Goal: Use online tool/utility: Utilize a website feature to perform a specific function

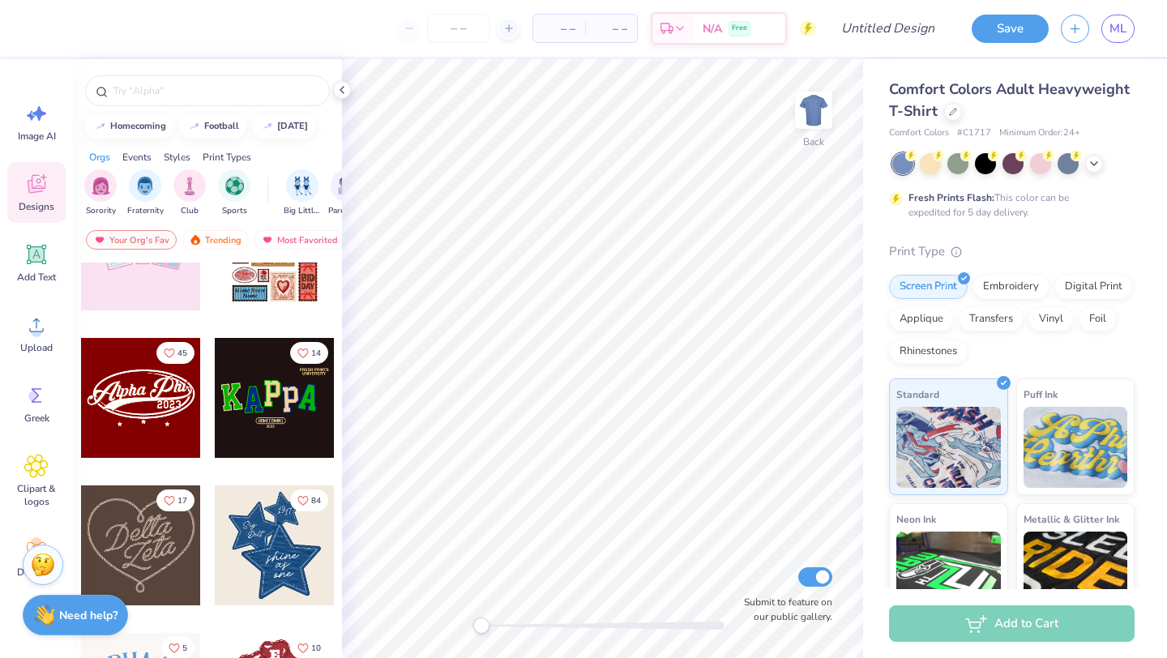
scroll to position [361, 0]
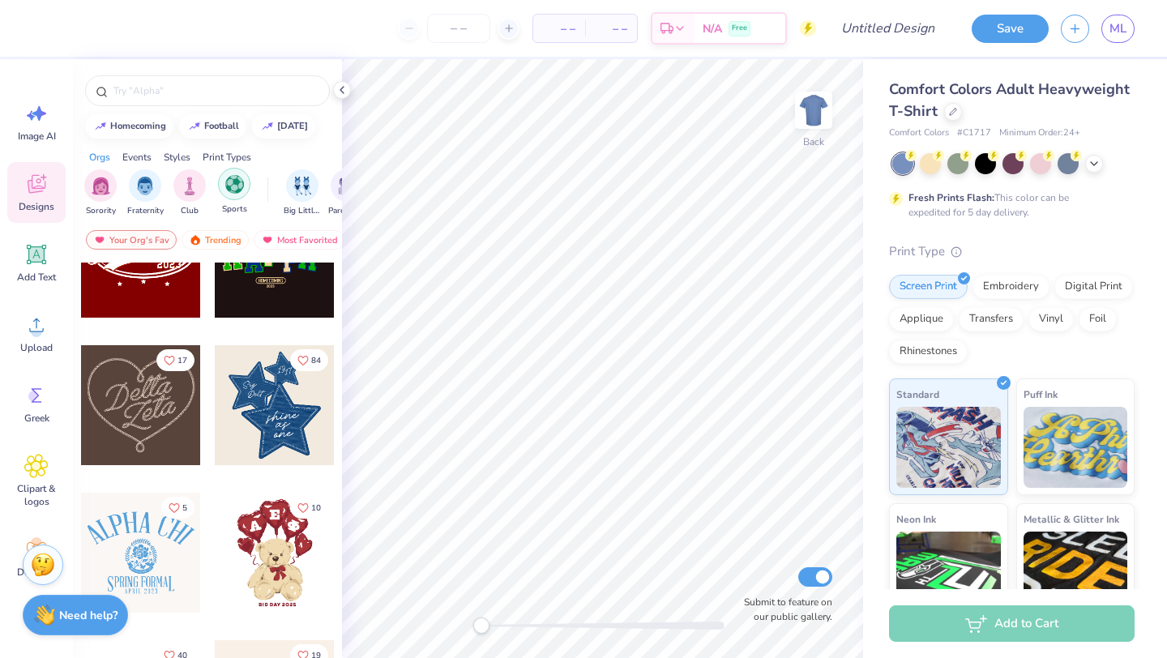
click at [248, 180] on div "filter for Sports" at bounding box center [234, 184] width 32 height 32
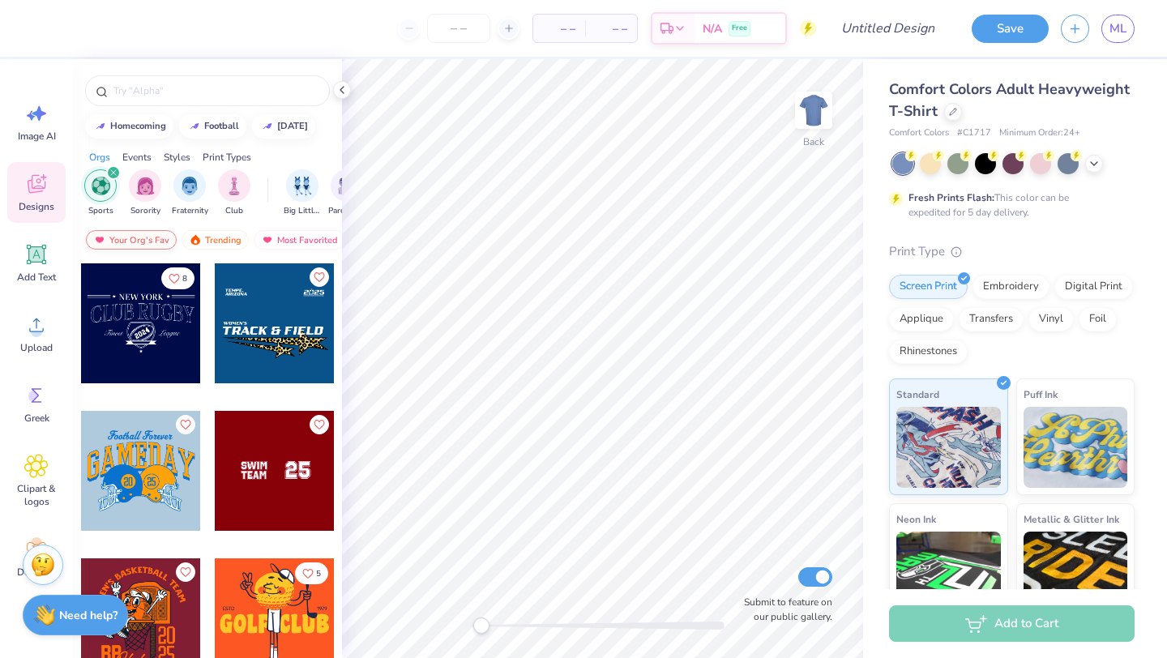
click at [114, 239] on div "Your Org's Fav" at bounding box center [131, 239] width 91 height 19
click at [203, 100] on div at bounding box center [207, 90] width 245 height 31
click at [202, 90] on input "text" at bounding box center [215, 91] width 207 height 16
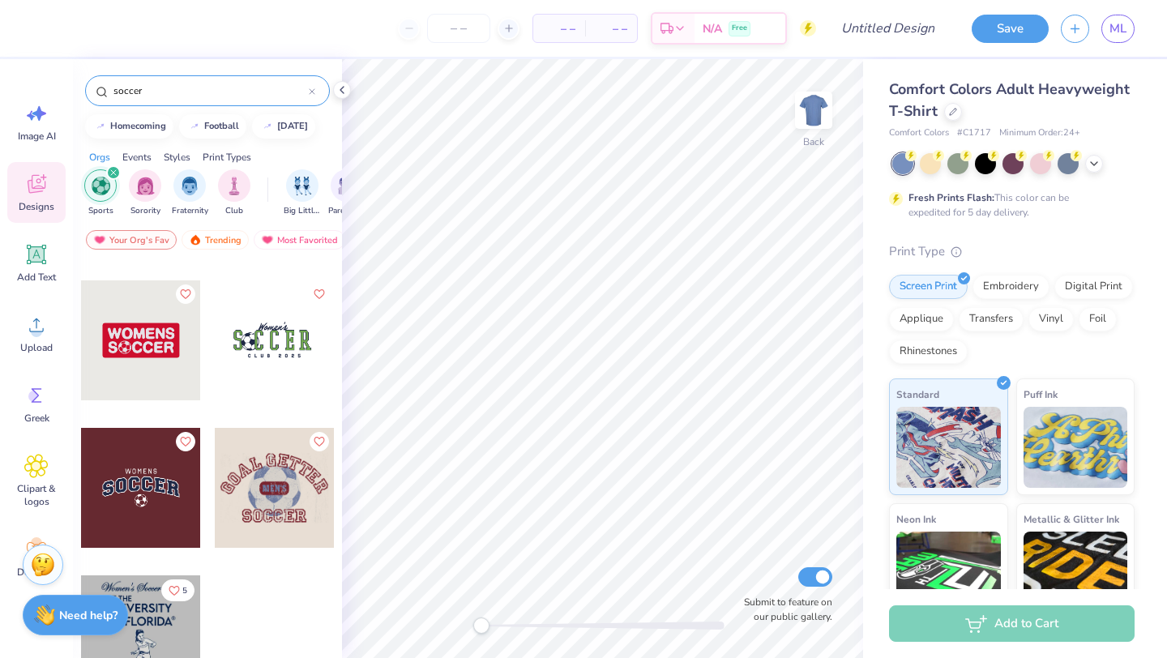
scroll to position [429, 0]
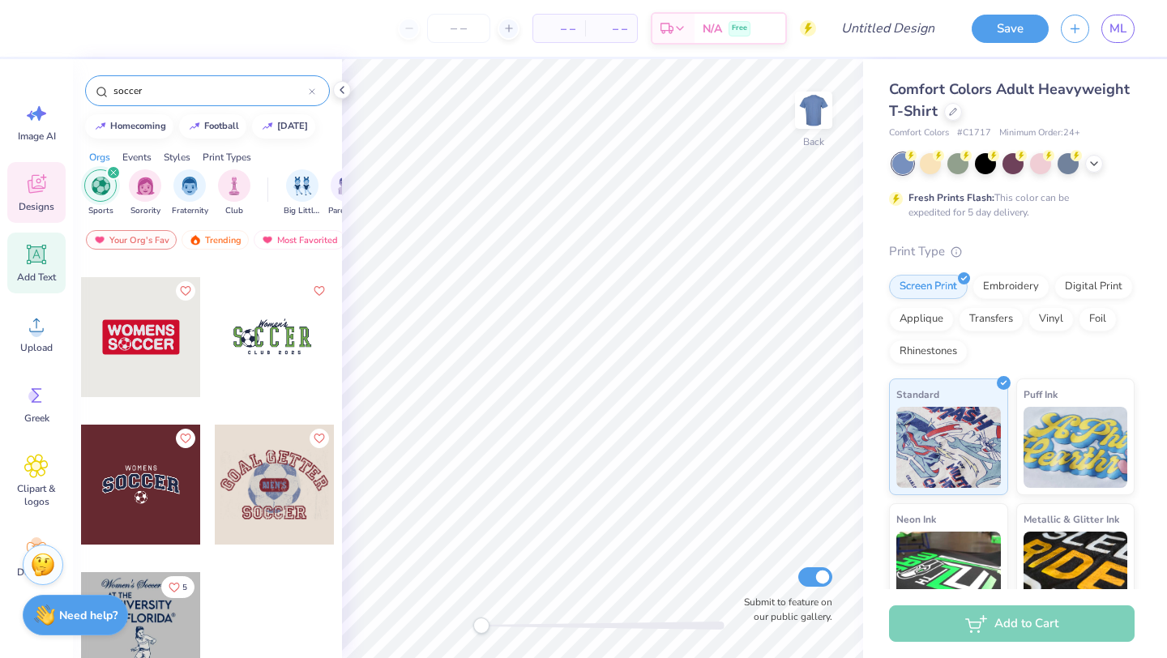
type input "soccer"
click at [36, 258] on icon at bounding box center [36, 254] width 15 height 15
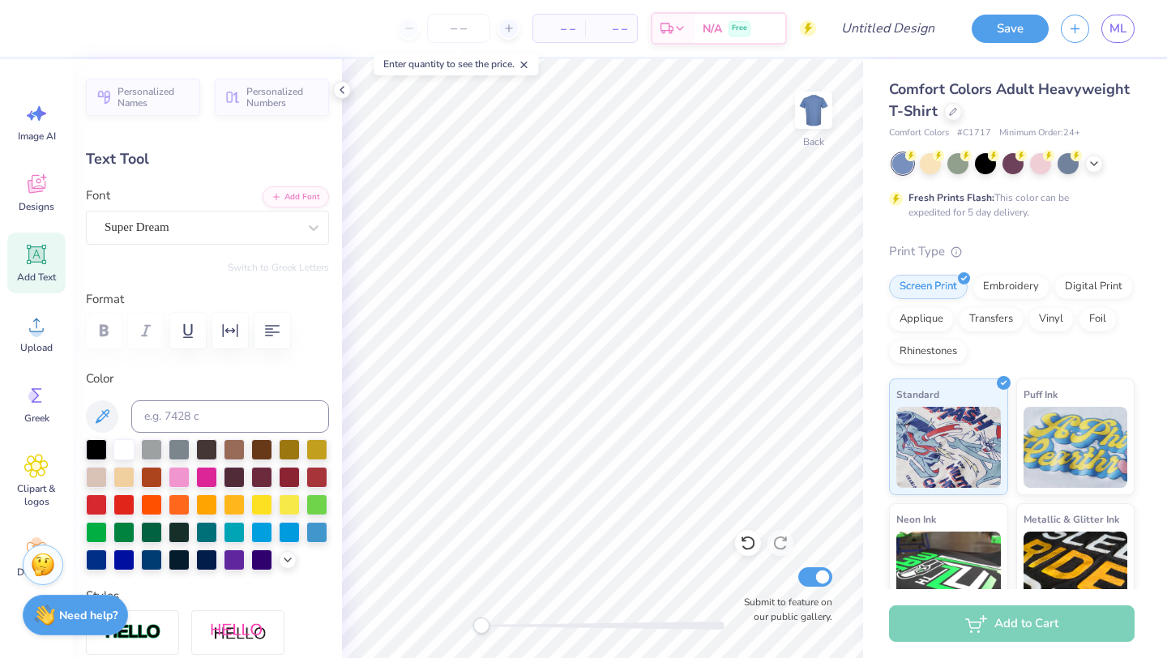
type textarea "T"
click at [195, 230] on div "Super Dream" at bounding box center [201, 227] width 196 height 25
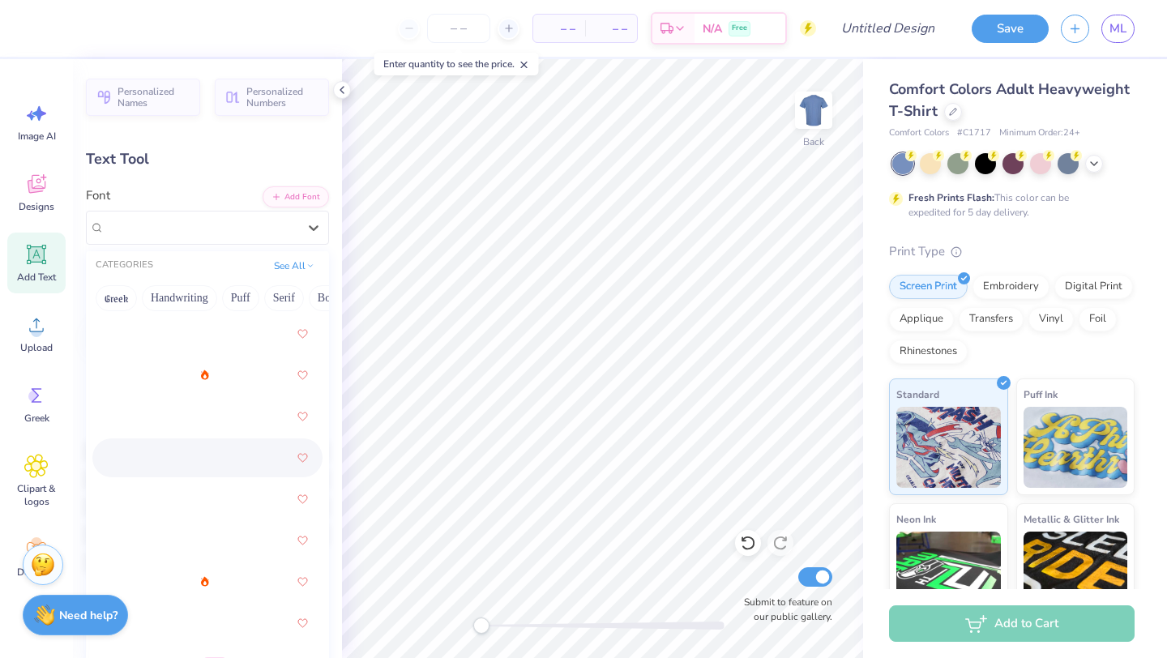
scroll to position [101, 0]
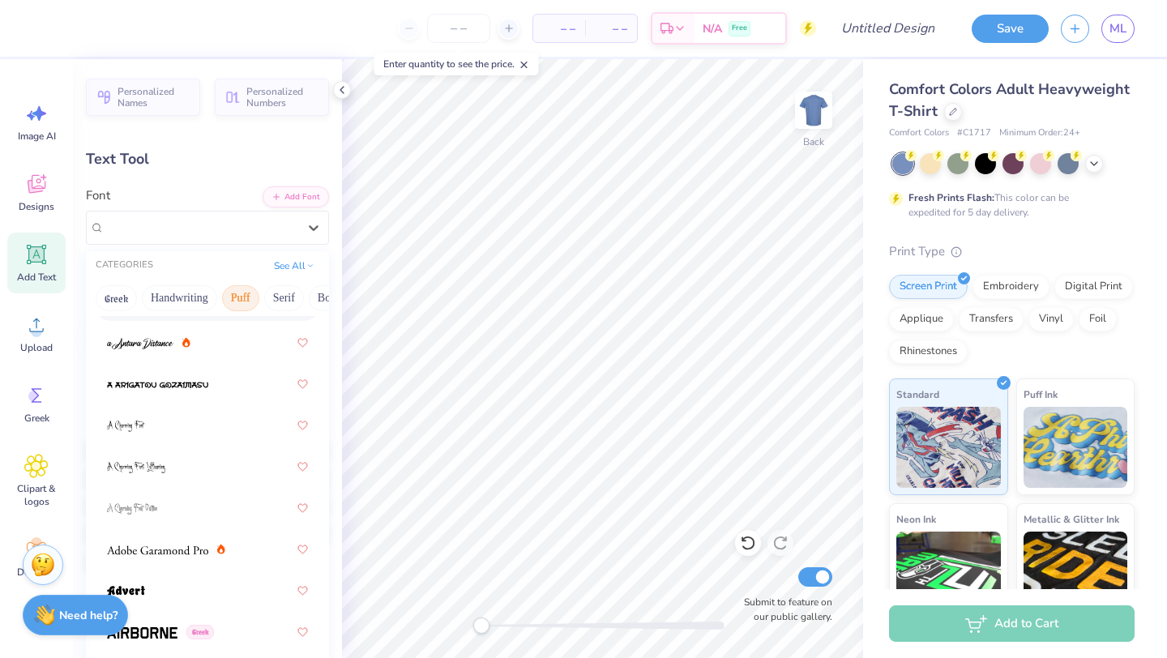
click at [238, 301] on button "Puff" at bounding box center [240, 298] width 37 height 26
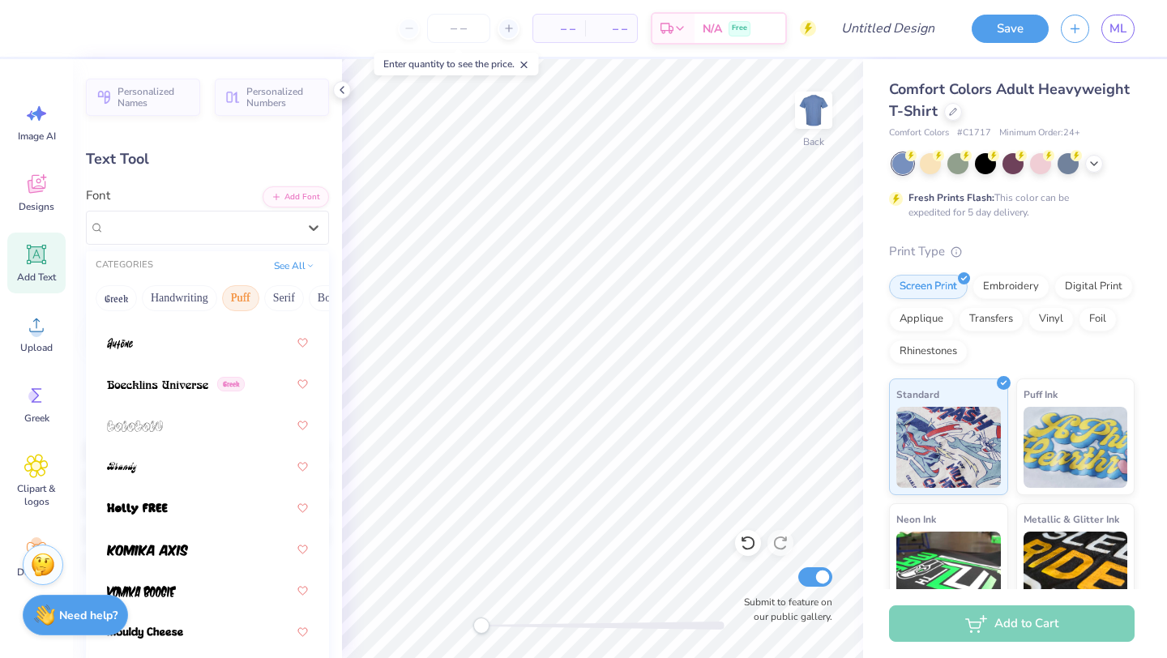
scroll to position [60, 0]
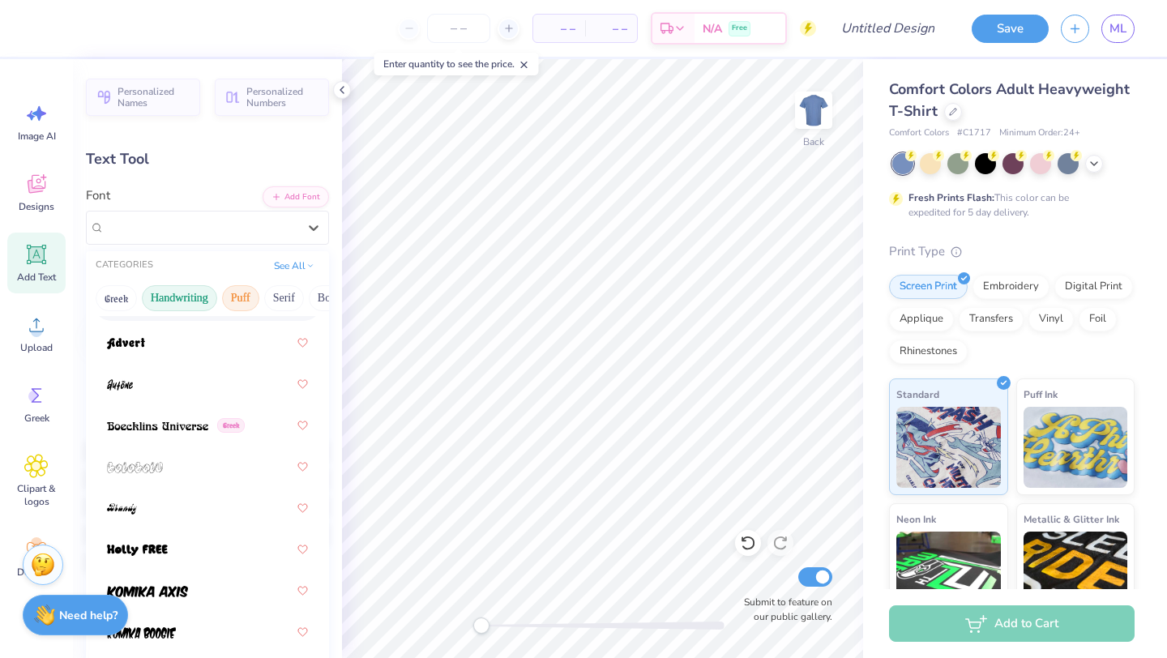
click at [215, 302] on button "Handwriting" at bounding box center [179, 298] width 75 height 26
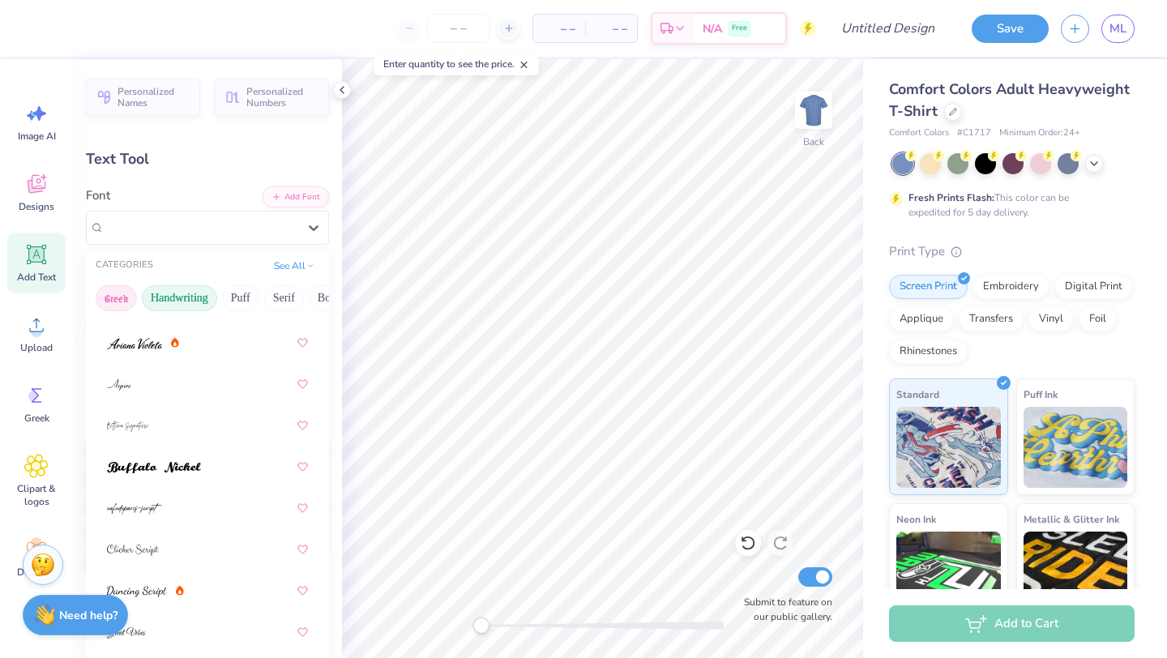
click at [104, 292] on button "Greek" at bounding box center [116, 298] width 41 height 26
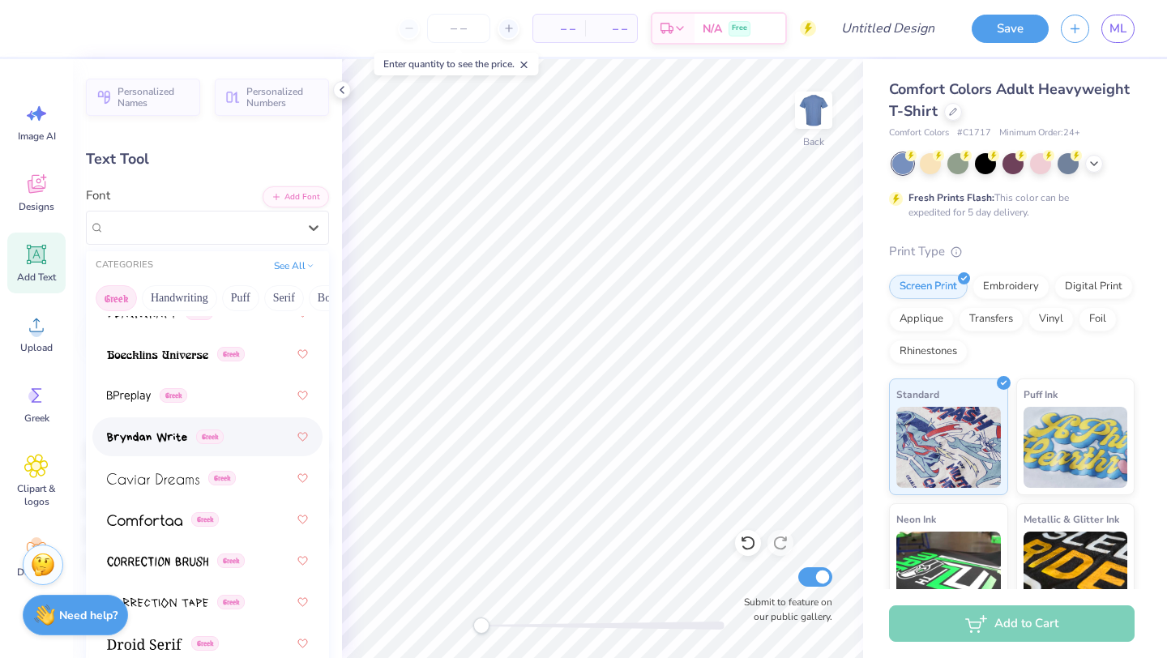
scroll to position [500, 0]
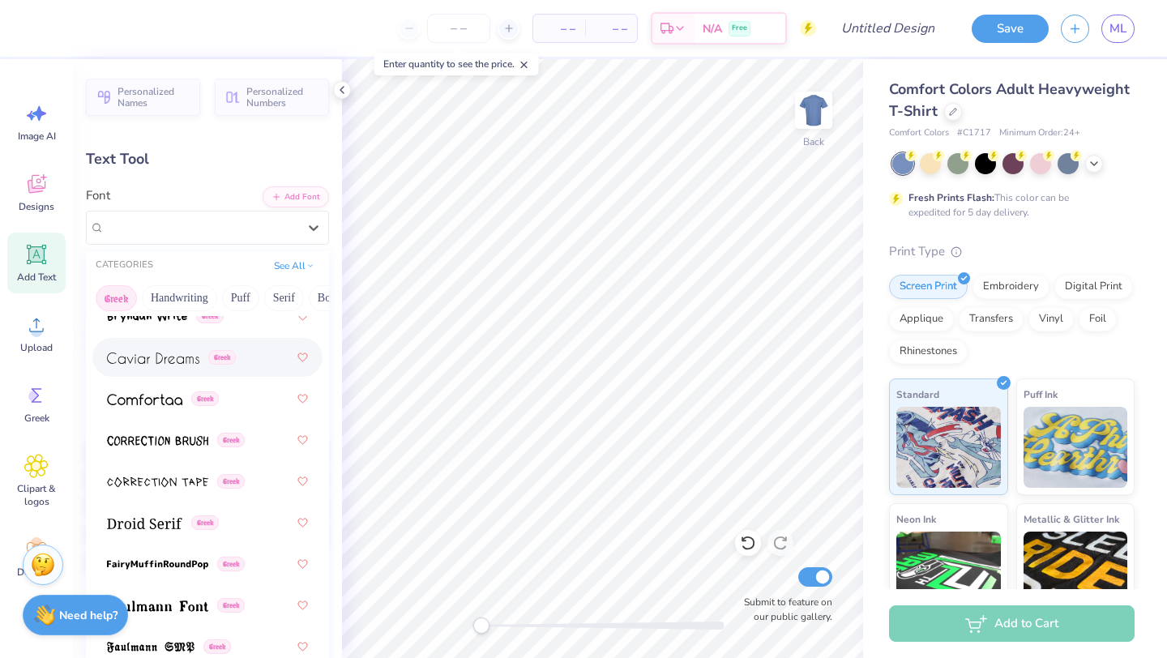
click at [182, 368] on div "Greek" at bounding box center [207, 357] width 201 height 29
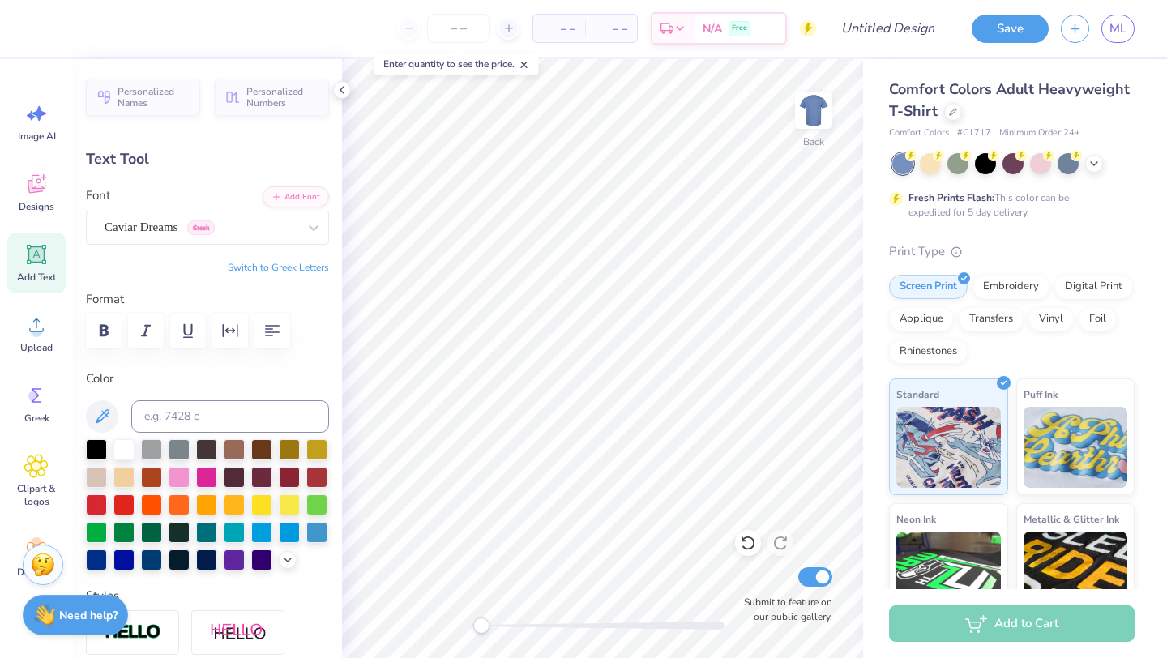
type textarea "T"
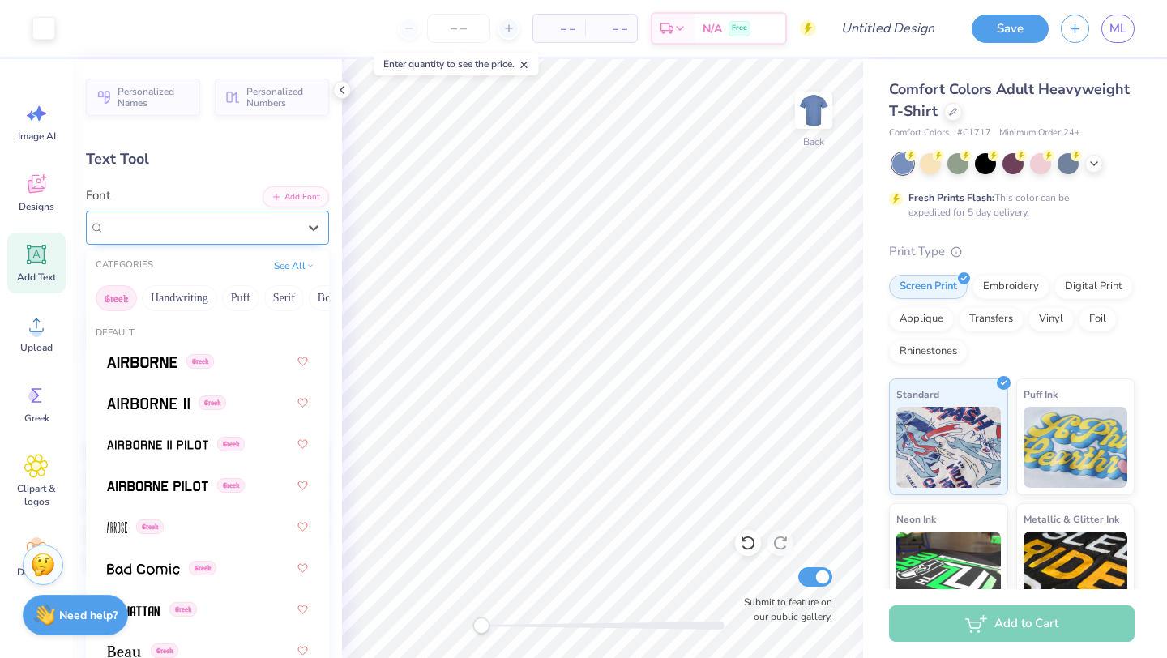
click at [202, 237] on div at bounding box center [201, 227] width 193 height 22
click at [186, 233] on div "Caviar Dreams Greek" at bounding box center [201, 227] width 193 height 19
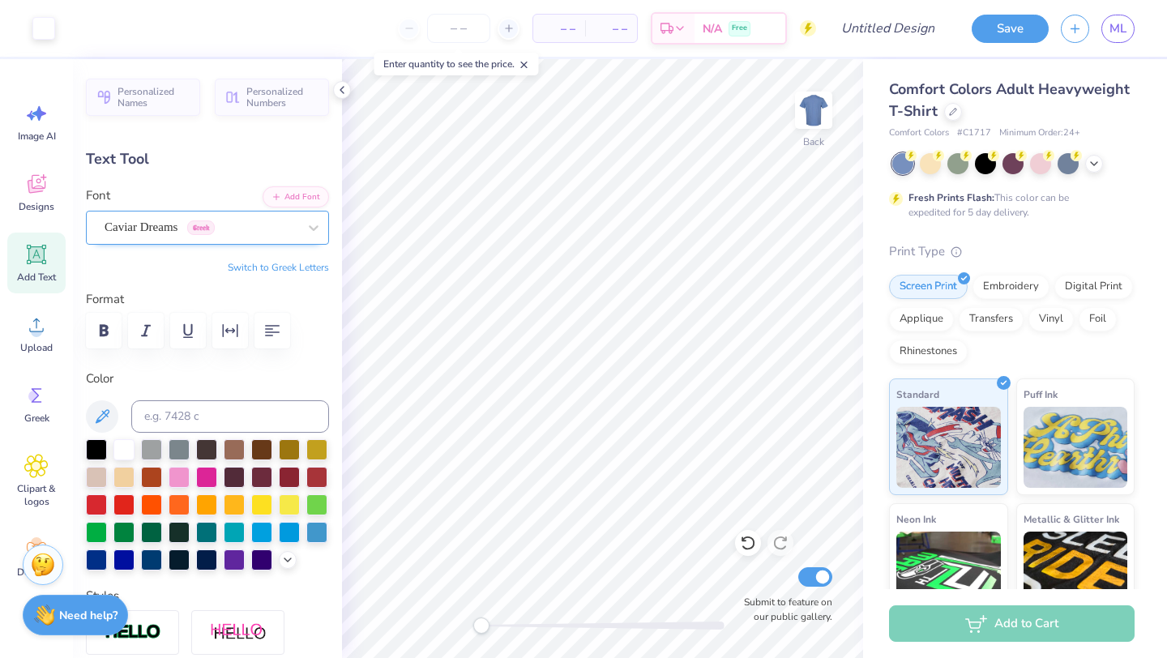
type input "1.02"
type input "1.81"
type input "2.91"
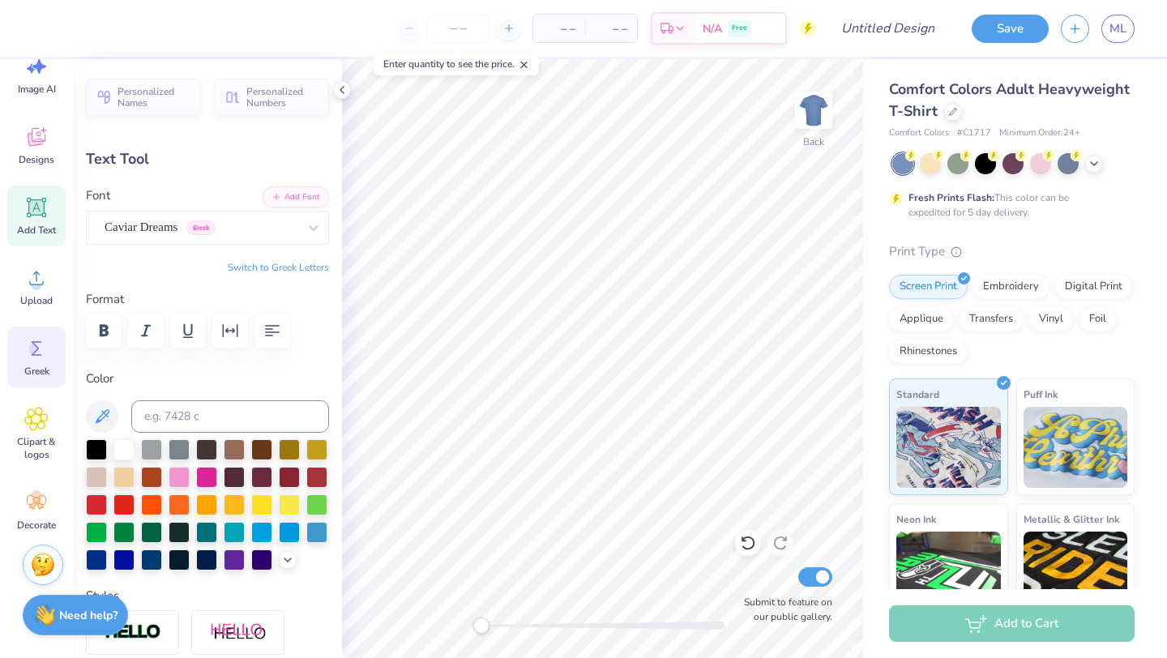
scroll to position [52, 0]
click at [40, 79] on span "Image AI" at bounding box center [37, 84] width 38 height 13
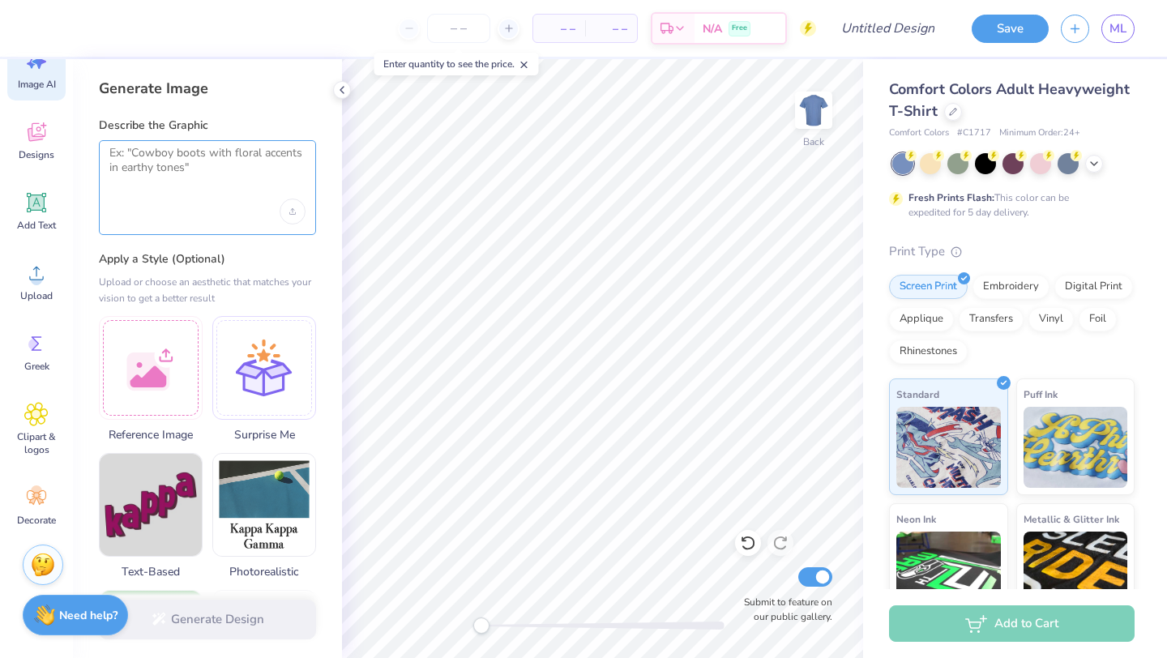
click at [191, 173] on textarea at bounding box center [207, 166] width 196 height 41
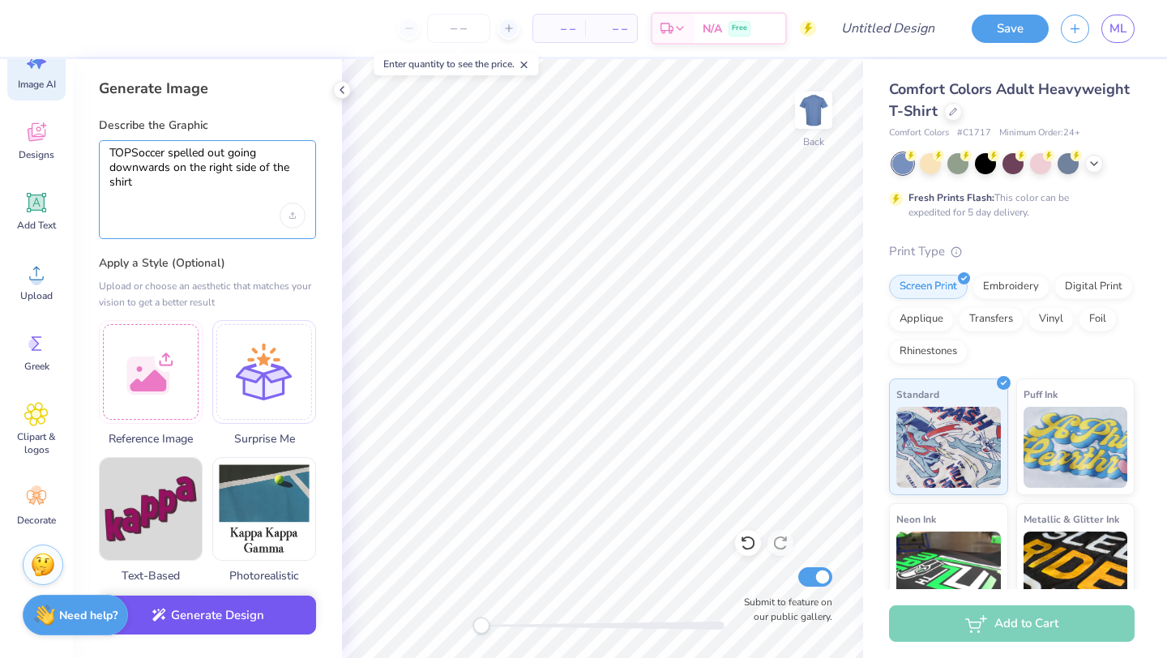
type textarea "TOPSoccer spelled out going downwards on the right side of the shirt"
click at [195, 621] on button "Generate Design" at bounding box center [207, 616] width 217 height 40
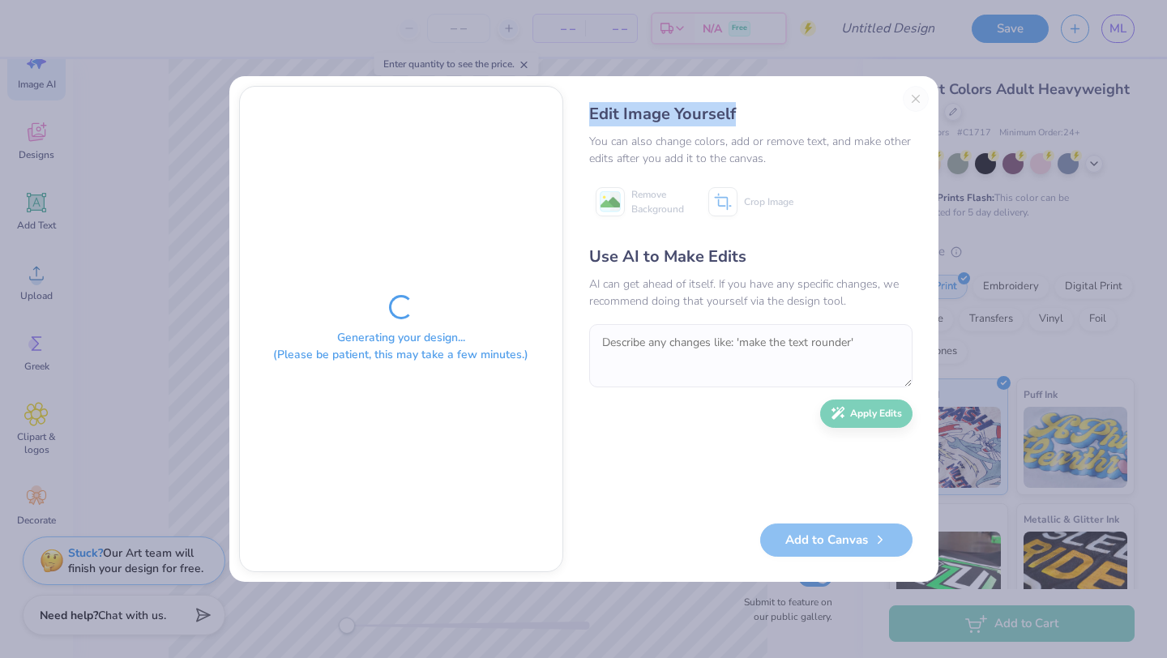
drag, startPoint x: 776, startPoint y: 97, endPoint x: 794, endPoint y: 128, distance: 35.6
click at [794, 128] on div "Edit Image Yourself You can also change colors, add or remove text, and make ot…" at bounding box center [751, 329] width 356 height 486
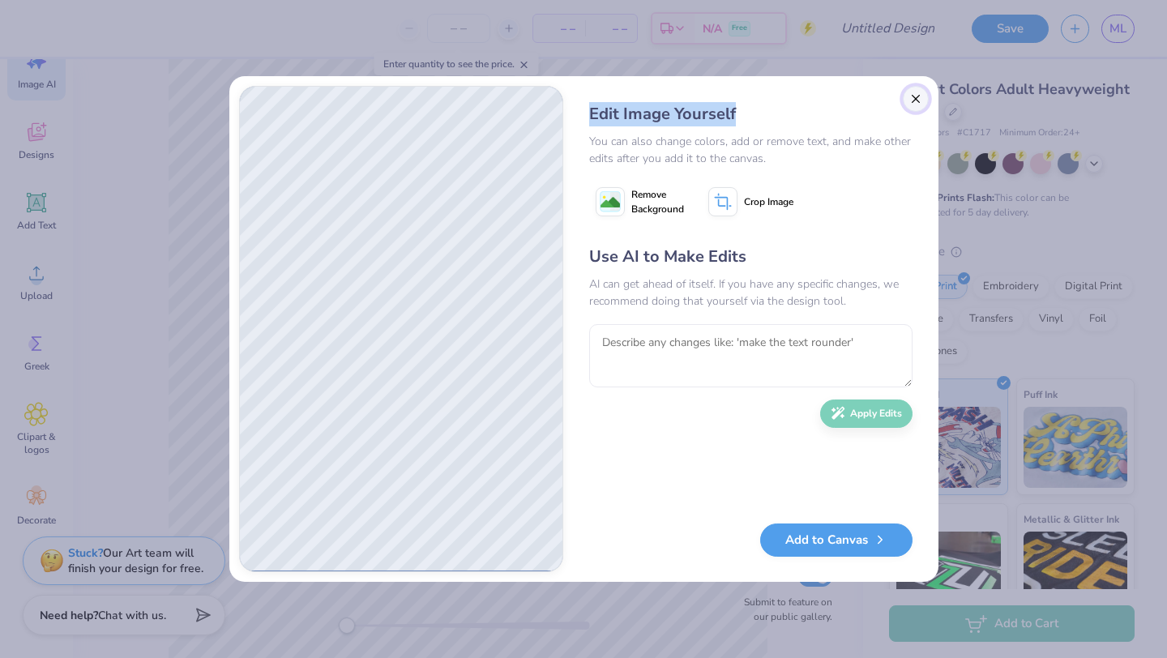
click at [915, 90] on button "Close" at bounding box center [916, 99] width 26 height 26
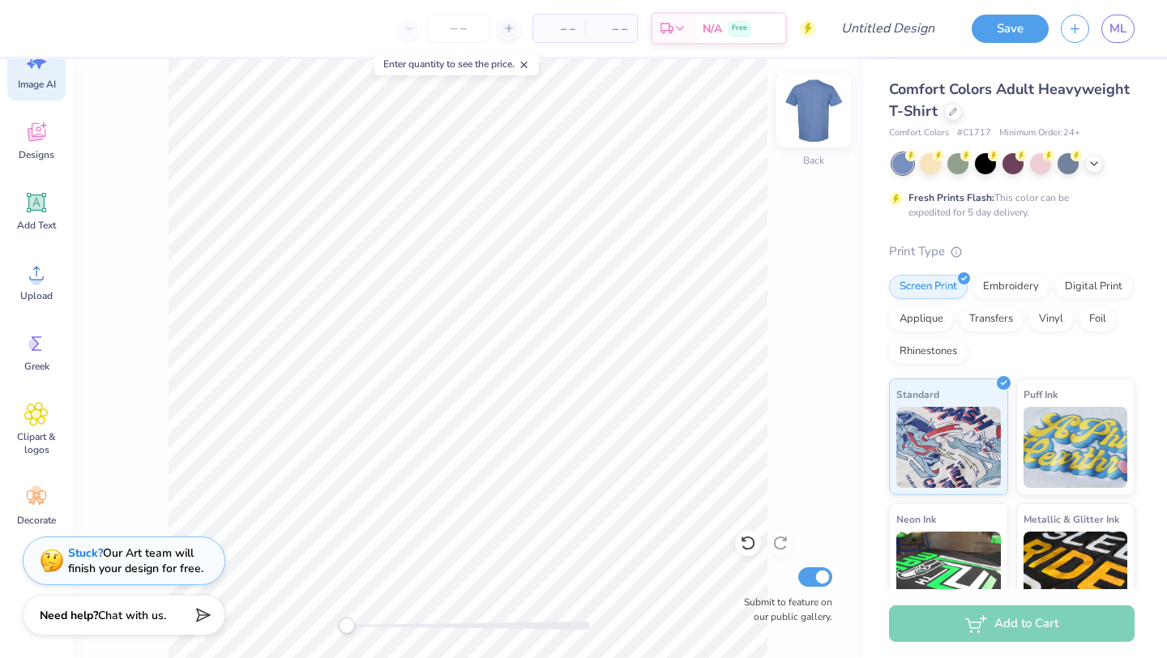
click at [835, 110] on img at bounding box center [813, 110] width 65 height 65
click at [818, 110] on img at bounding box center [813, 110] width 65 height 65
click at [985, 166] on div at bounding box center [985, 162] width 21 height 21
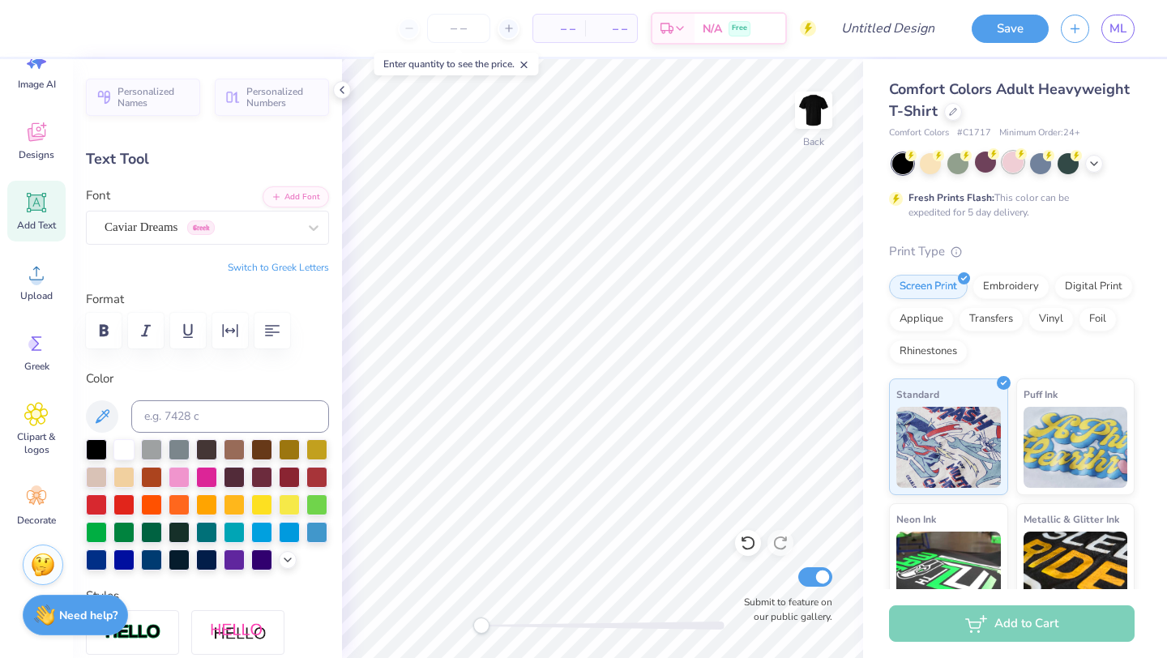
click at [1013, 160] on div at bounding box center [1012, 162] width 21 height 21
click at [1030, 163] on div at bounding box center [1040, 162] width 21 height 21
click at [1063, 163] on div at bounding box center [1068, 162] width 21 height 21
click at [908, 154] on circle at bounding box center [910, 155] width 11 height 11
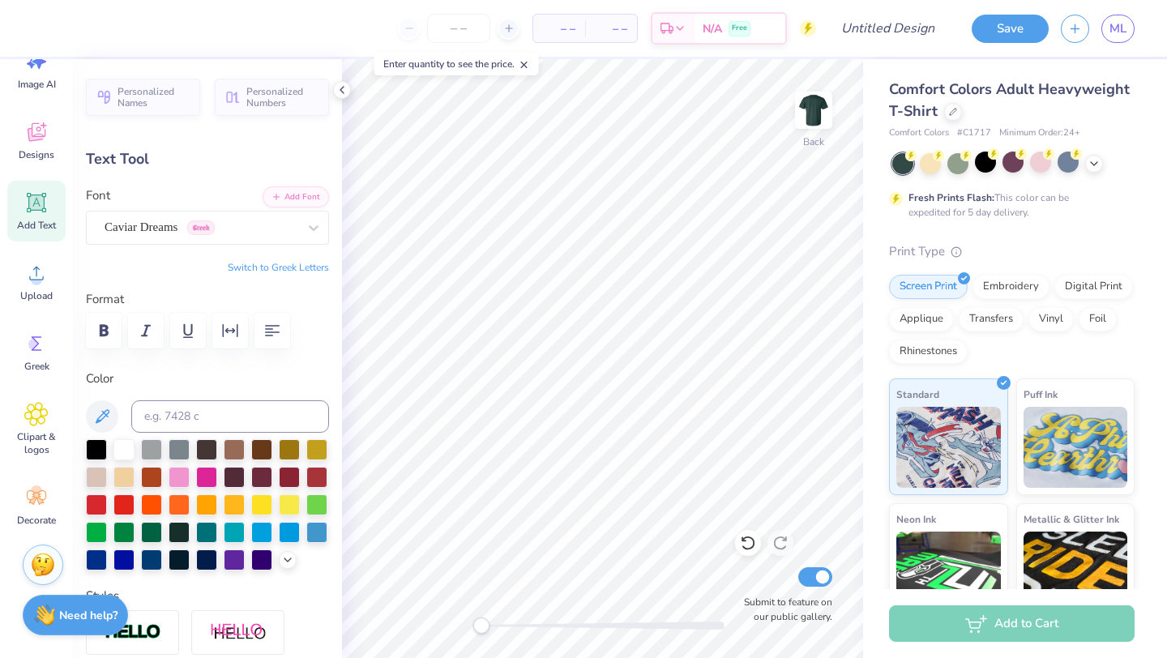
type textarea "TOPSOCCER"
type input "13.65"
type input "1.85"
type input "3.00"
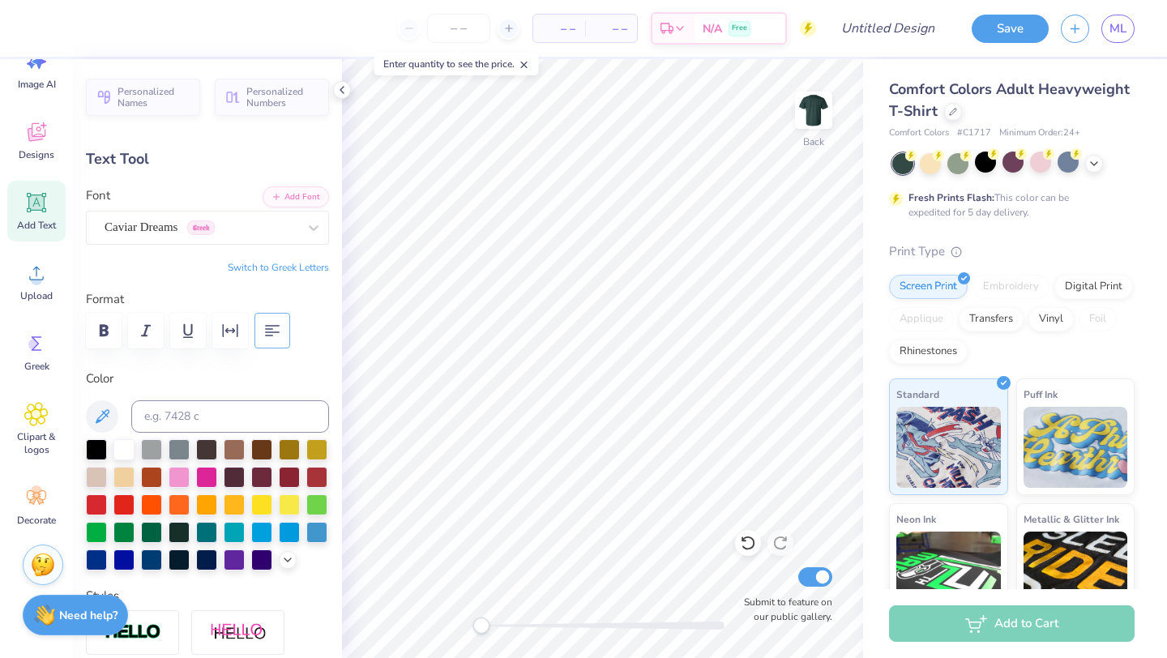
click at [269, 323] on icon "button" at bounding box center [272, 330] width 19 height 19
click at [271, 336] on icon "button" at bounding box center [272, 330] width 19 height 19
type textarea "OPSOCCER"
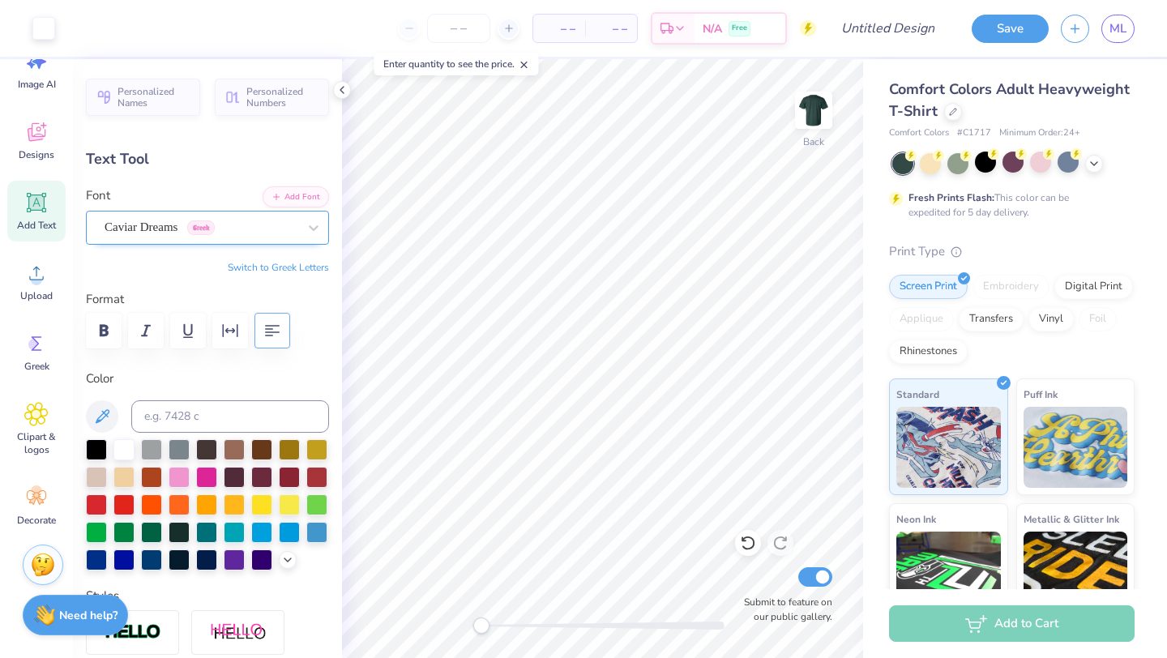
type input "12.52"
type input "3.41"
click at [810, 569] on input "Submit to feature on our public gallery." at bounding box center [815, 576] width 34 height 19
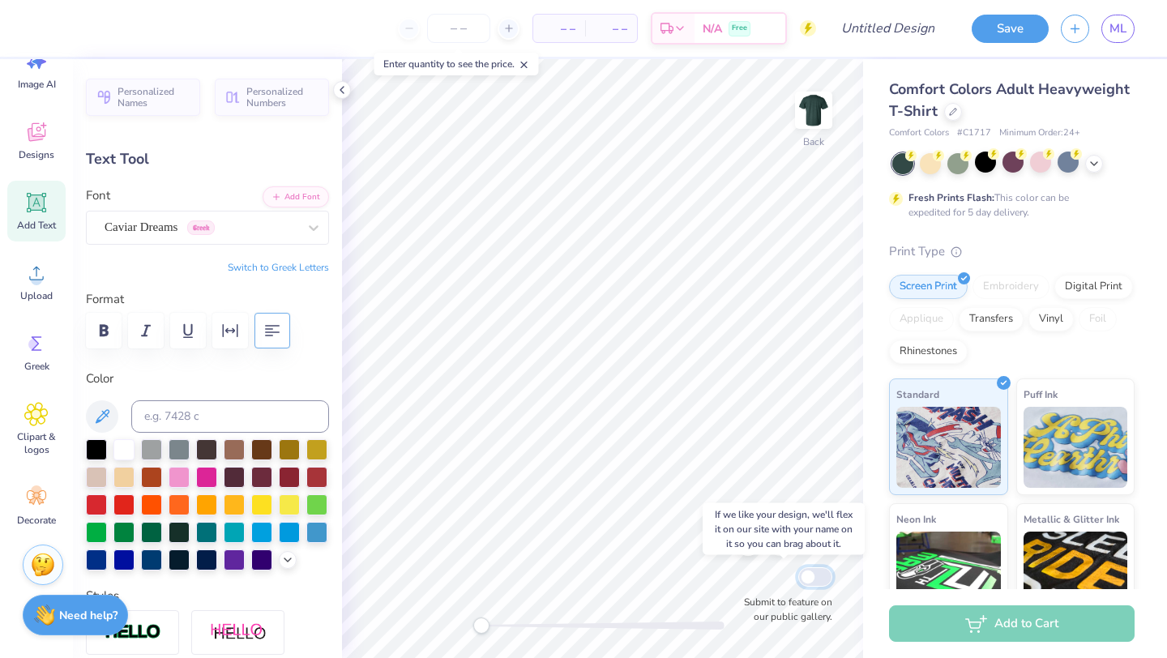
checkbox input "false"
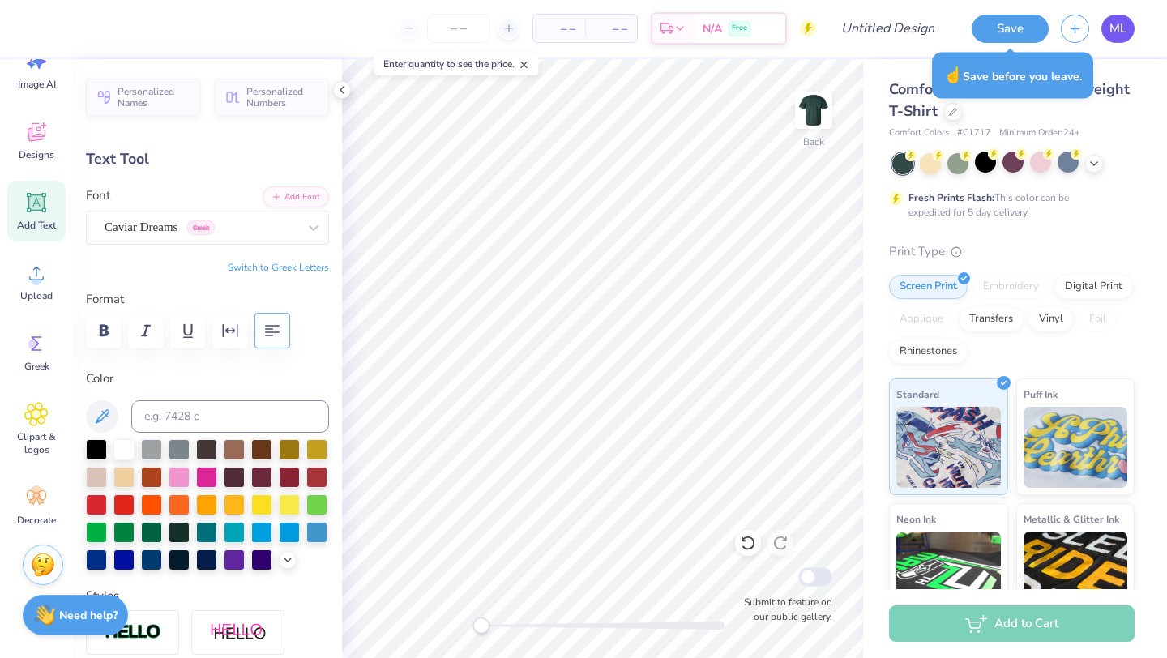
click at [1116, 30] on span "ML" at bounding box center [1117, 28] width 17 height 19
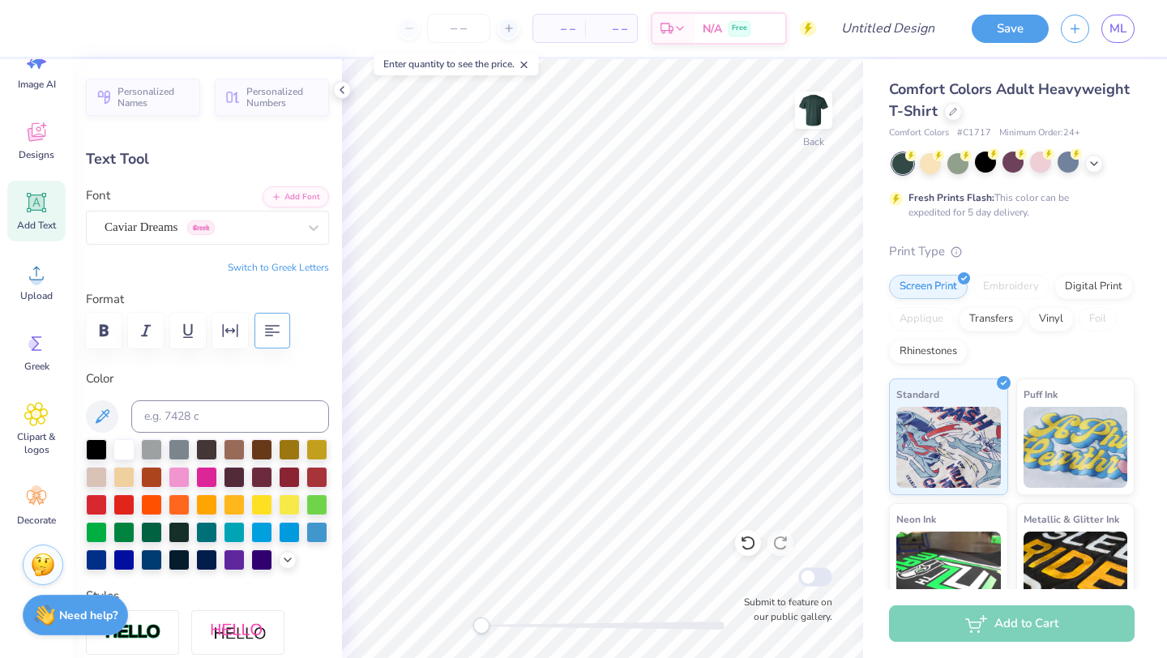
click at [28, 207] on icon at bounding box center [36, 202] width 19 height 19
type input "5.59"
type input "1.62"
type input "11.69"
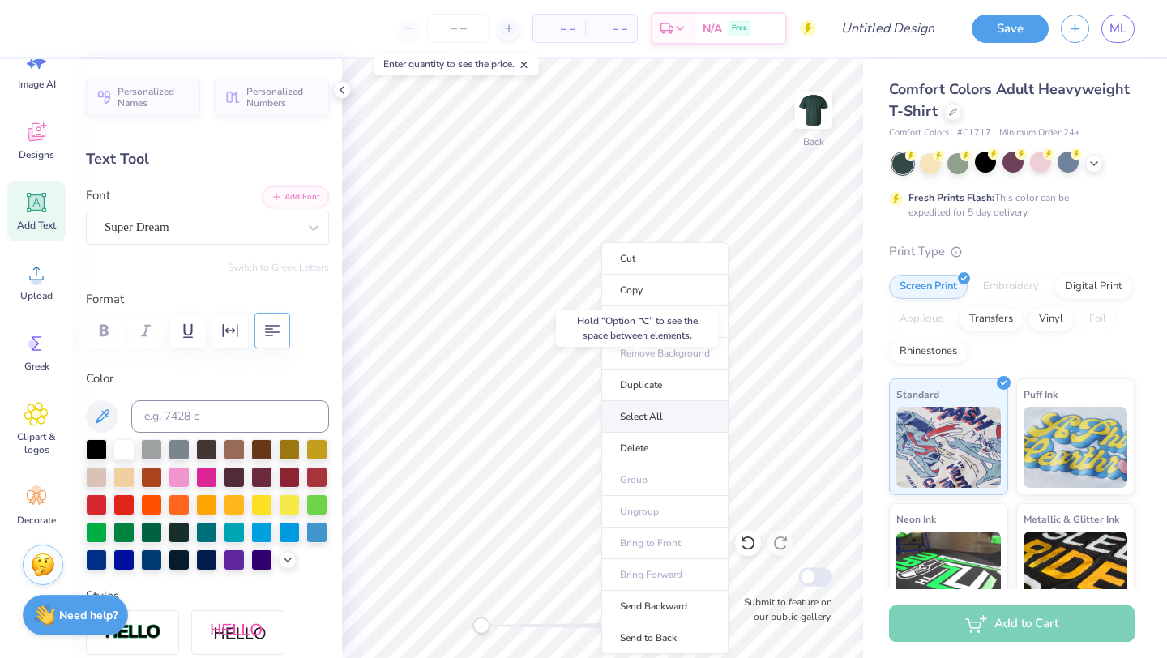
click at [648, 417] on li "Select All" at bounding box center [664, 417] width 127 height 32
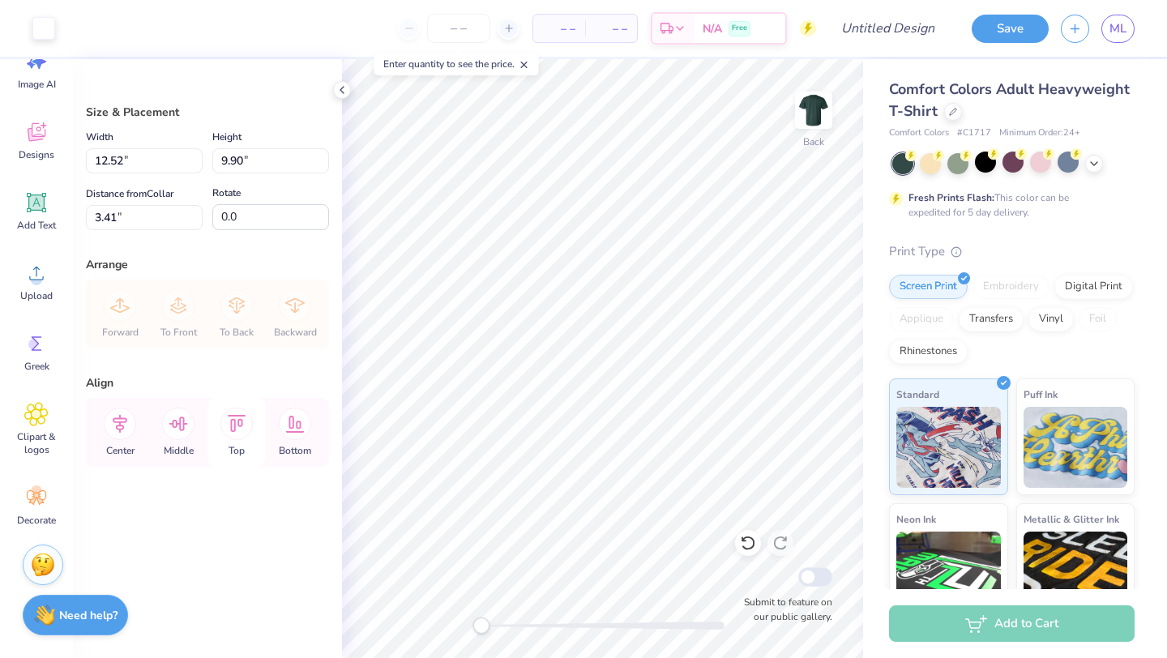
click at [242, 430] on icon at bounding box center [236, 424] width 32 height 32
type input "0.50"
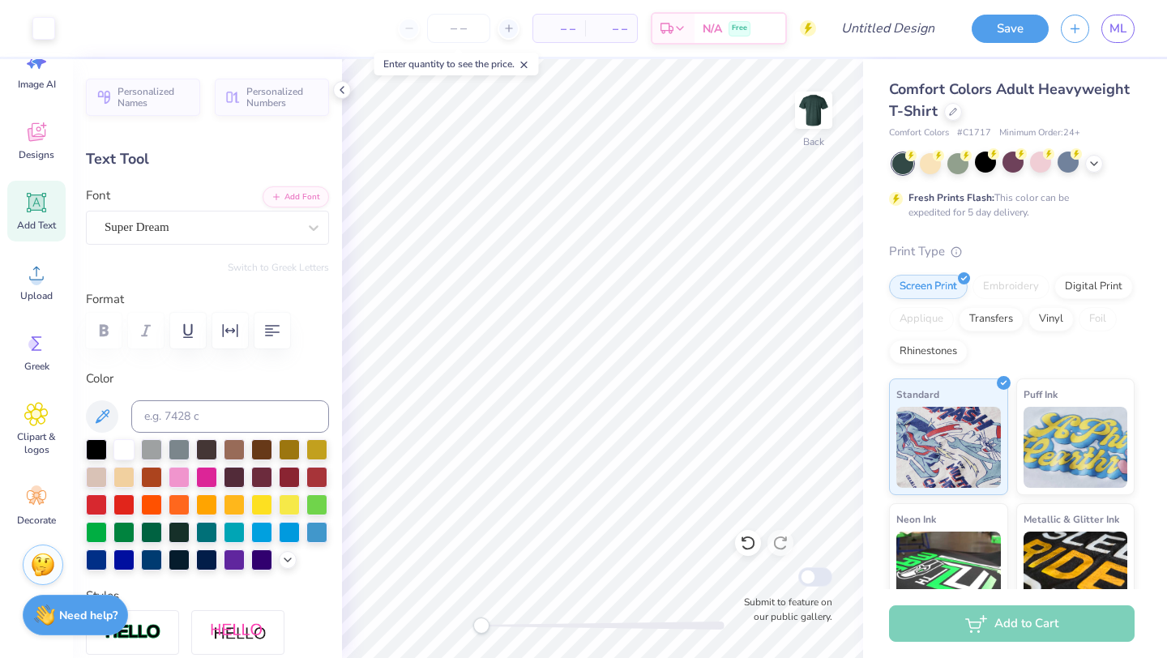
type input "12.52"
type input "1.85"
type input "0.50"
click at [38, 244] on div "Image AI Designs Add Text Upload Greek Clipart & logos Decorate" at bounding box center [36, 288] width 58 height 497
click at [41, 221] on span "Add Text" at bounding box center [36, 225] width 39 height 13
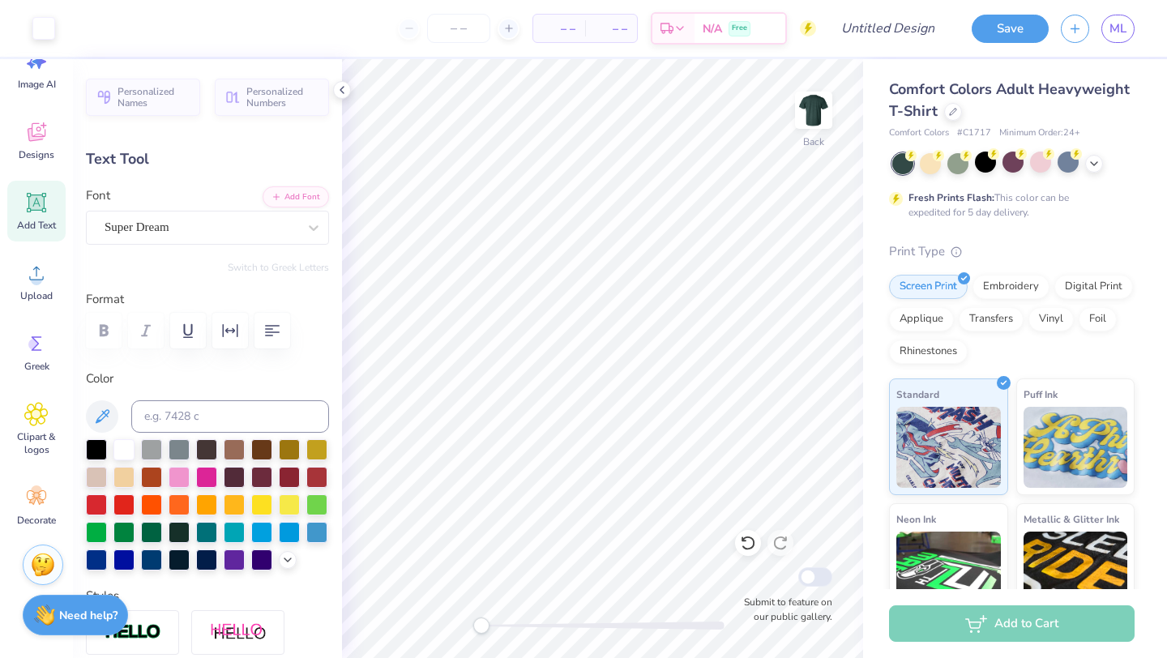
type input "5.59"
type input "1.62"
type input "11.69"
click at [49, 194] on div "Add Text" at bounding box center [36, 211] width 58 height 61
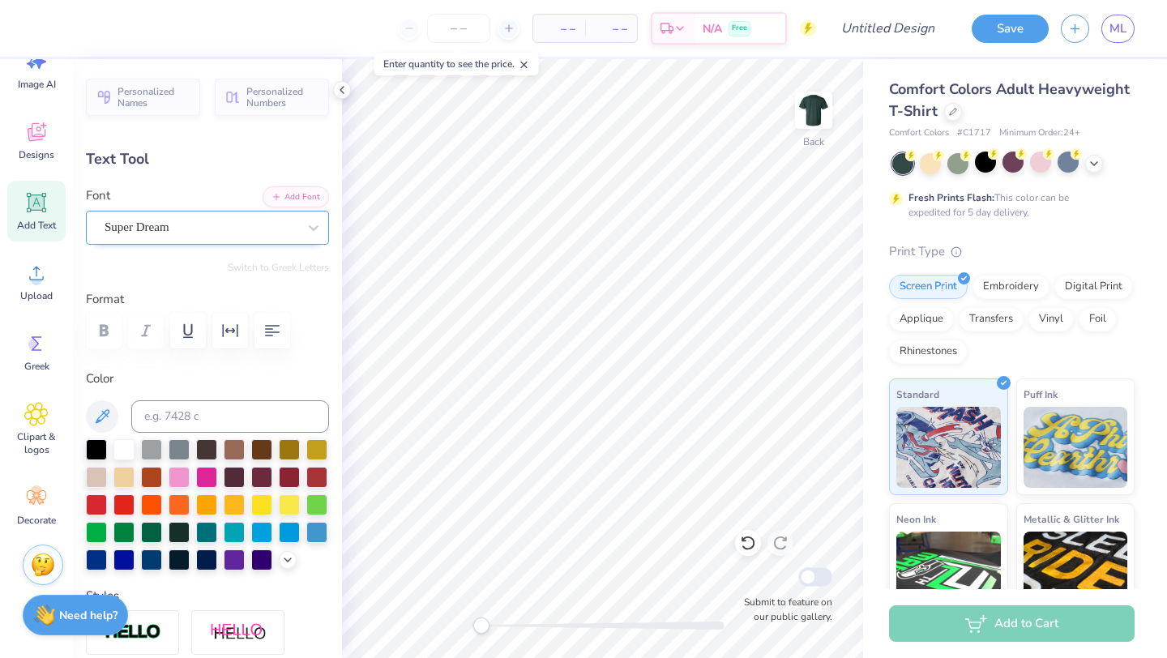
type textarea "TOPSOCCER"
type input "12.60"
type input "1.68"
type input "11.66"
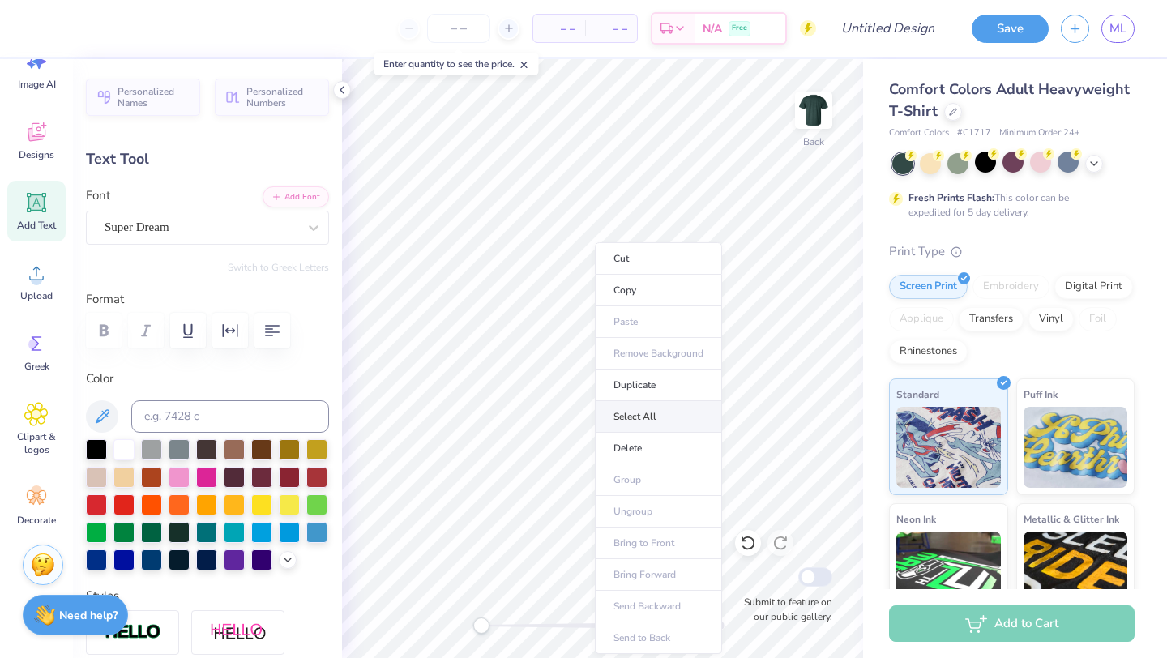
click at [623, 411] on li "Select All" at bounding box center [658, 417] width 127 height 32
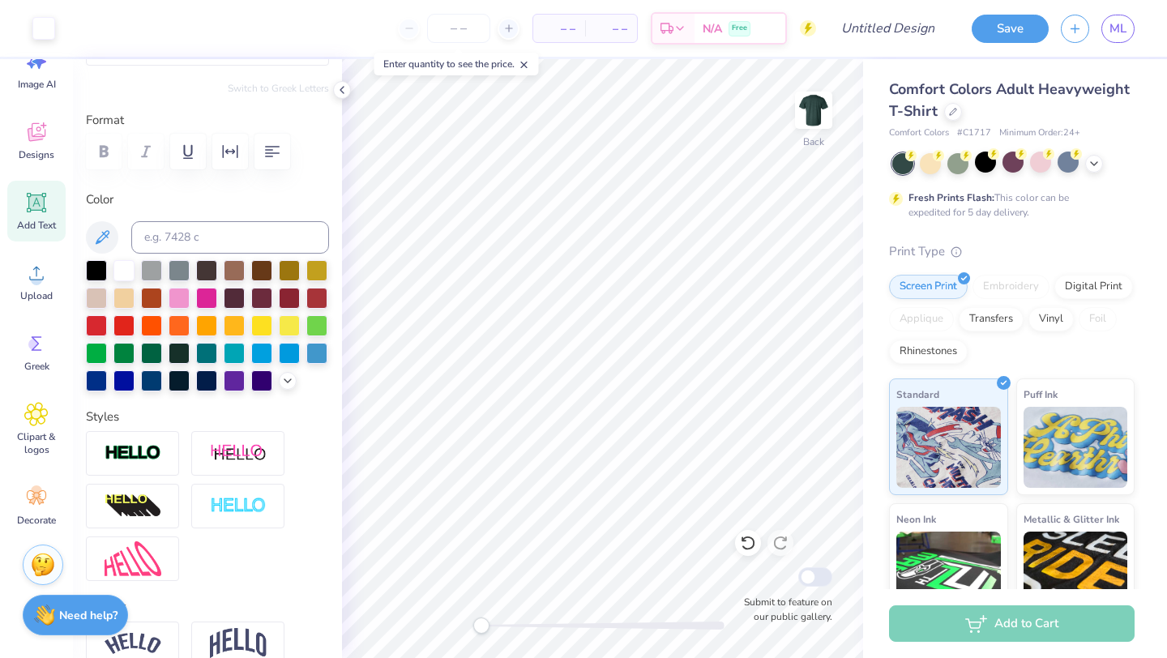
scroll to position [0, 0]
